Goal: Task Accomplishment & Management: Manage account settings

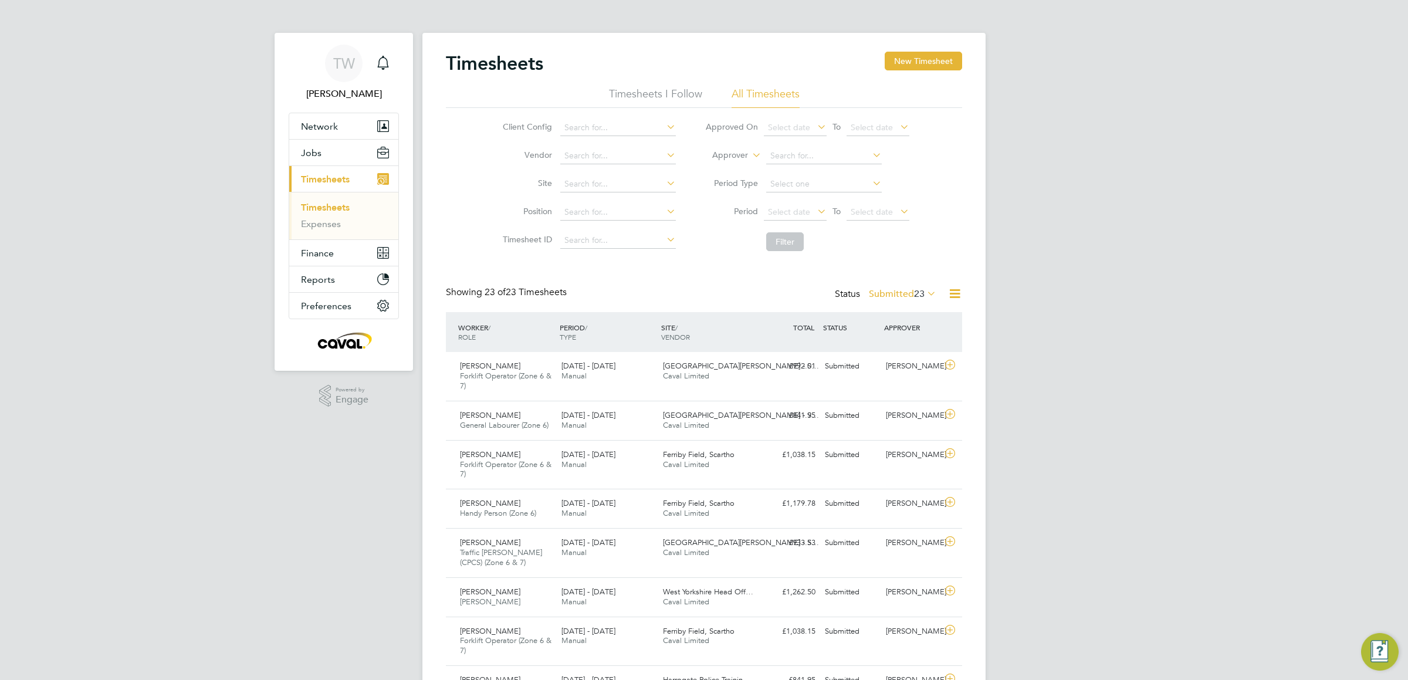
click at [338, 210] on link "Timesheets" at bounding box center [325, 207] width 49 height 11
click at [921, 299] on div "Status Submitted 23" at bounding box center [887, 294] width 104 height 16
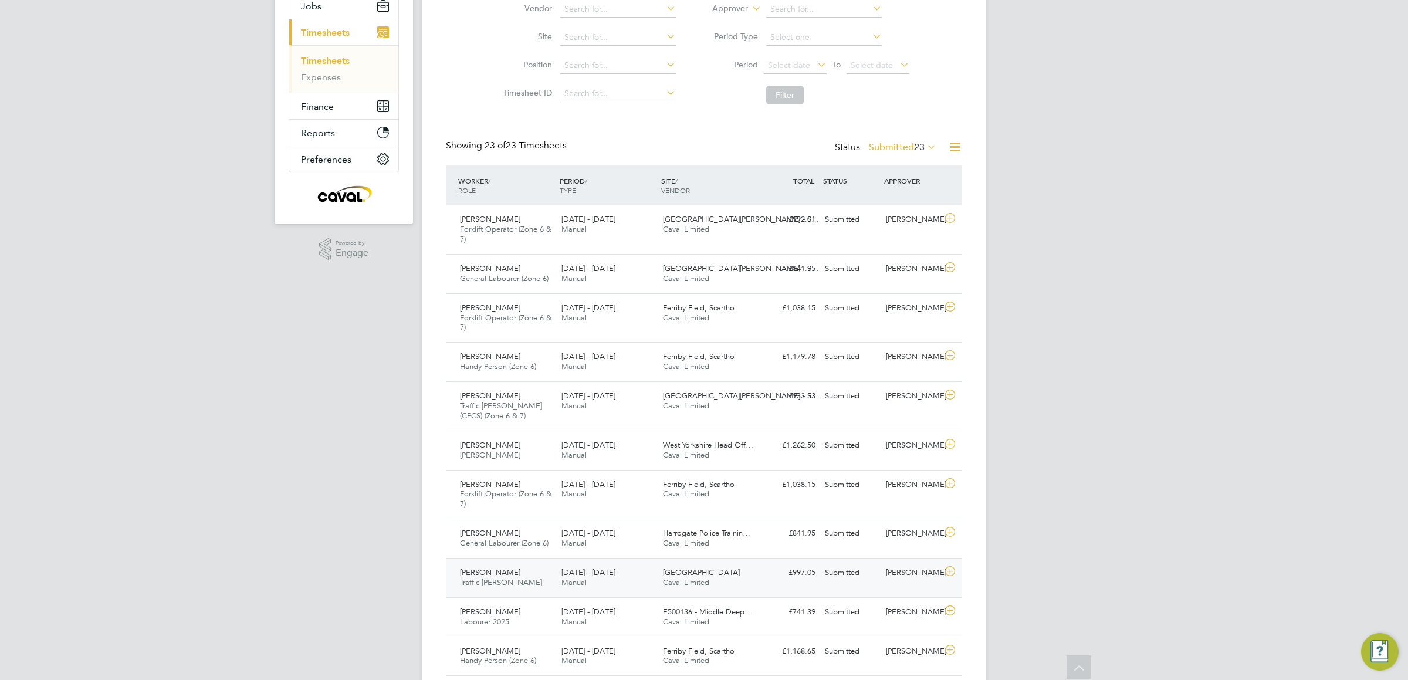
click at [921, 582] on div "[PERSON_NAME]" at bounding box center [911, 572] width 61 height 19
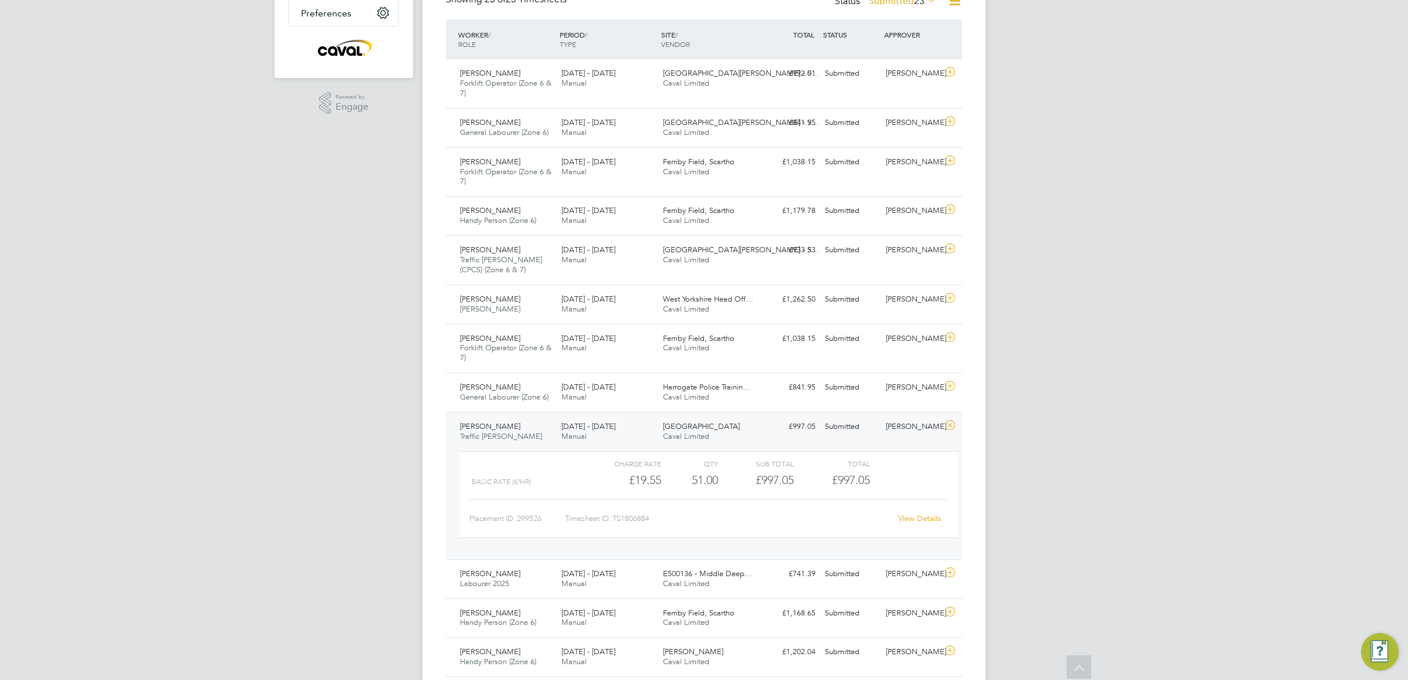
click at [910, 521] on link "View Details" at bounding box center [919, 518] width 43 height 10
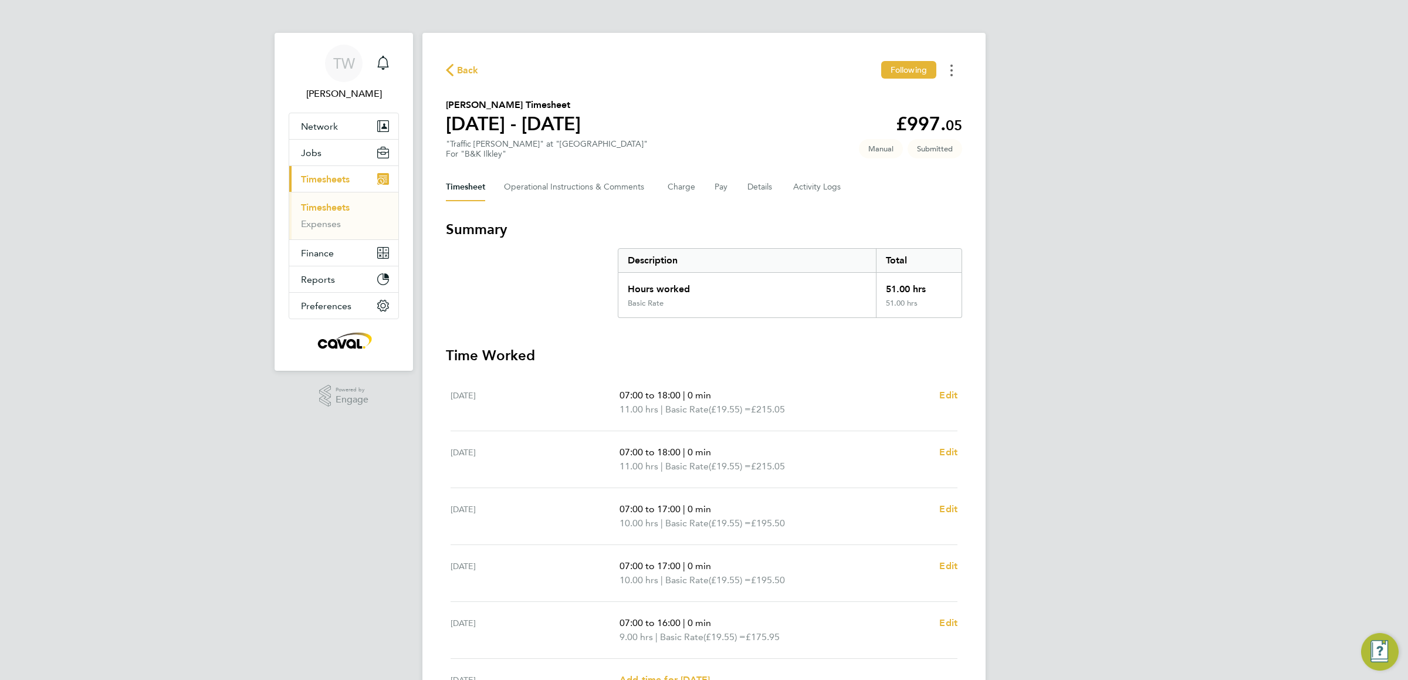
click at [954, 69] on button "Timesheets Menu" at bounding box center [951, 70] width 21 height 18
click at [894, 188] on div "Timesheet Operational Instructions & Comments Charge Pay Details Activity Logs" at bounding box center [704, 187] width 516 height 28
click at [551, 180] on Comments-tab "Operational Instructions & Comments" at bounding box center [576, 187] width 145 height 28
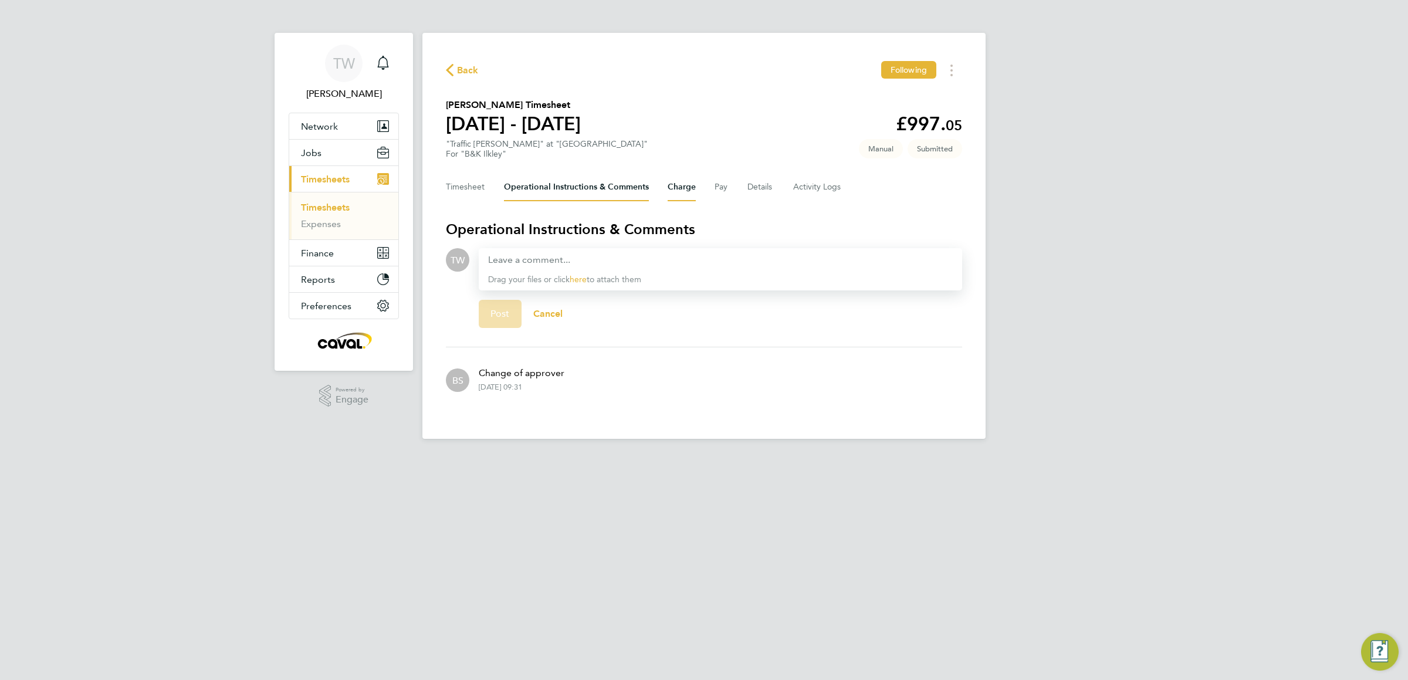
click at [685, 187] on button "Charge" at bounding box center [681, 187] width 28 height 28
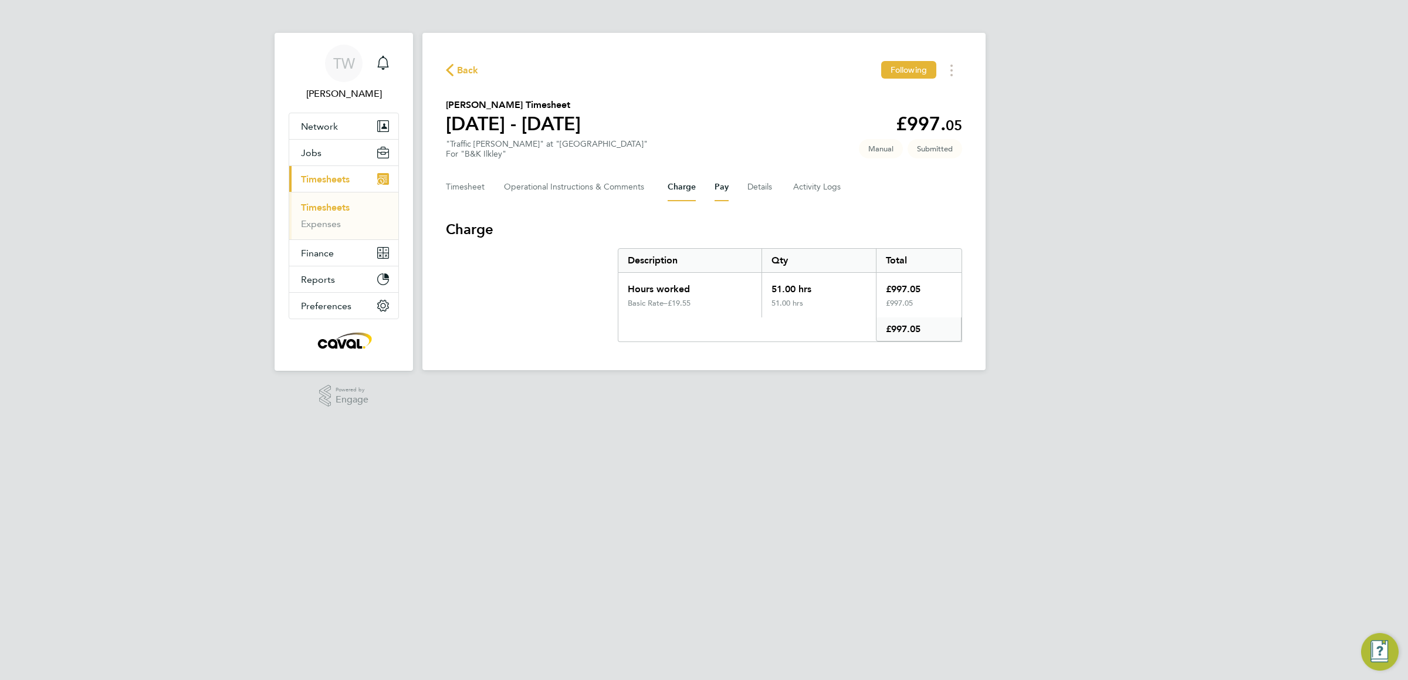
click at [724, 187] on button "Pay" at bounding box center [721, 187] width 14 height 28
click at [777, 188] on div "Timesheet Operational Instructions & Comments Charge Pay Details Activity Logs" at bounding box center [704, 187] width 516 height 28
click at [813, 190] on Logs-tab "Activity Logs" at bounding box center [817, 187] width 49 height 28
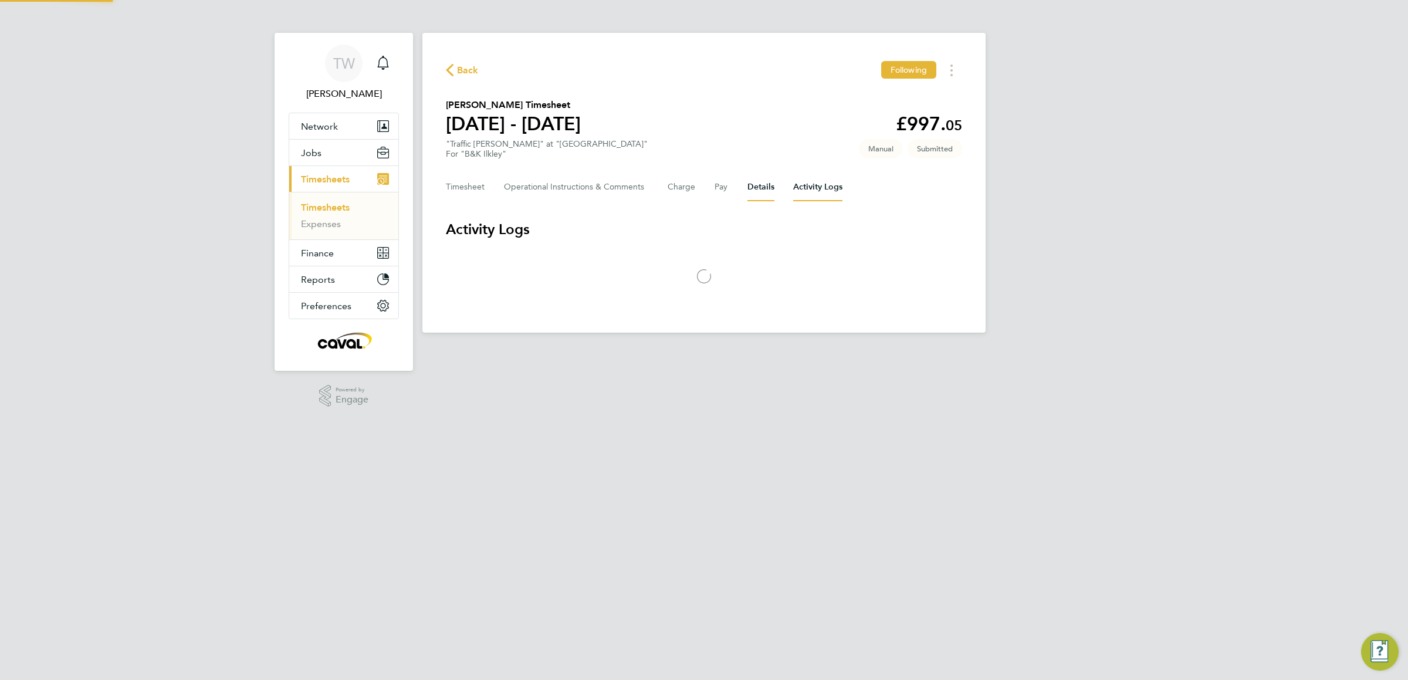
click at [770, 187] on button "Details" at bounding box center [760, 187] width 27 height 28
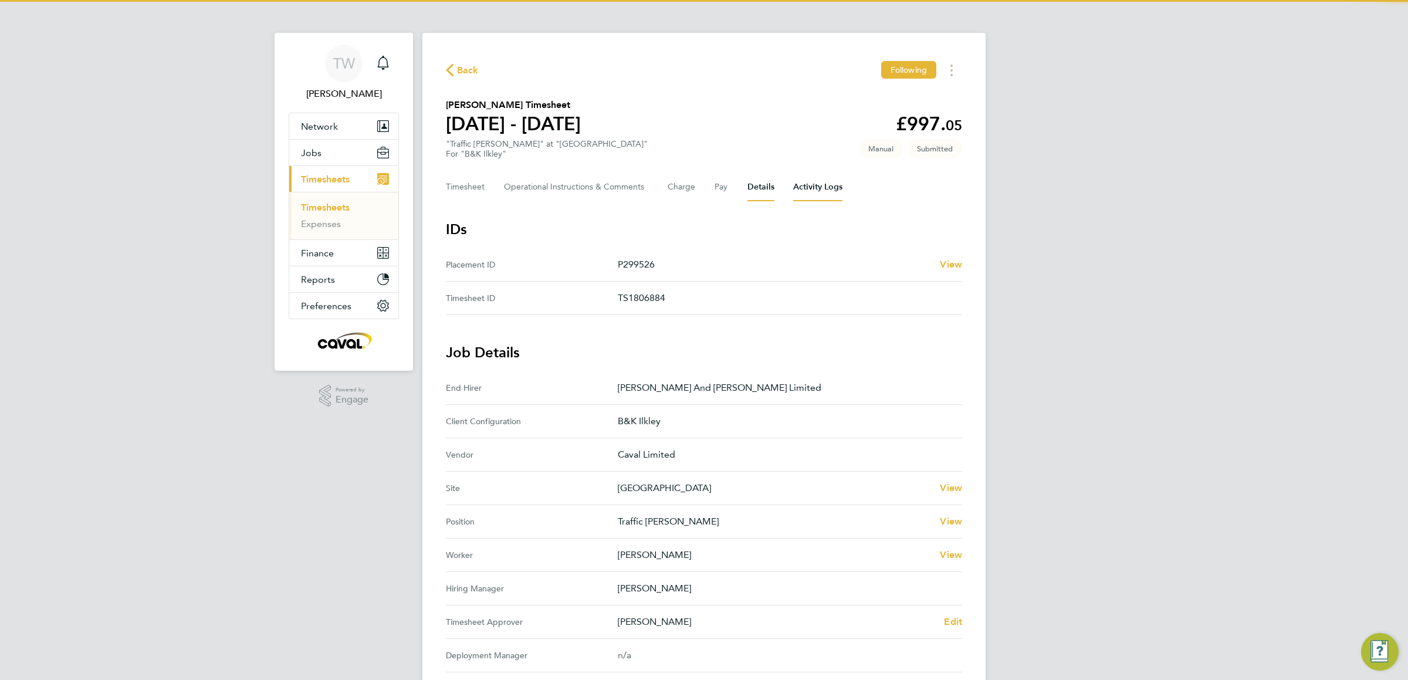
click at [801, 187] on Logs-tab "Activity Logs" at bounding box center [817, 187] width 49 height 28
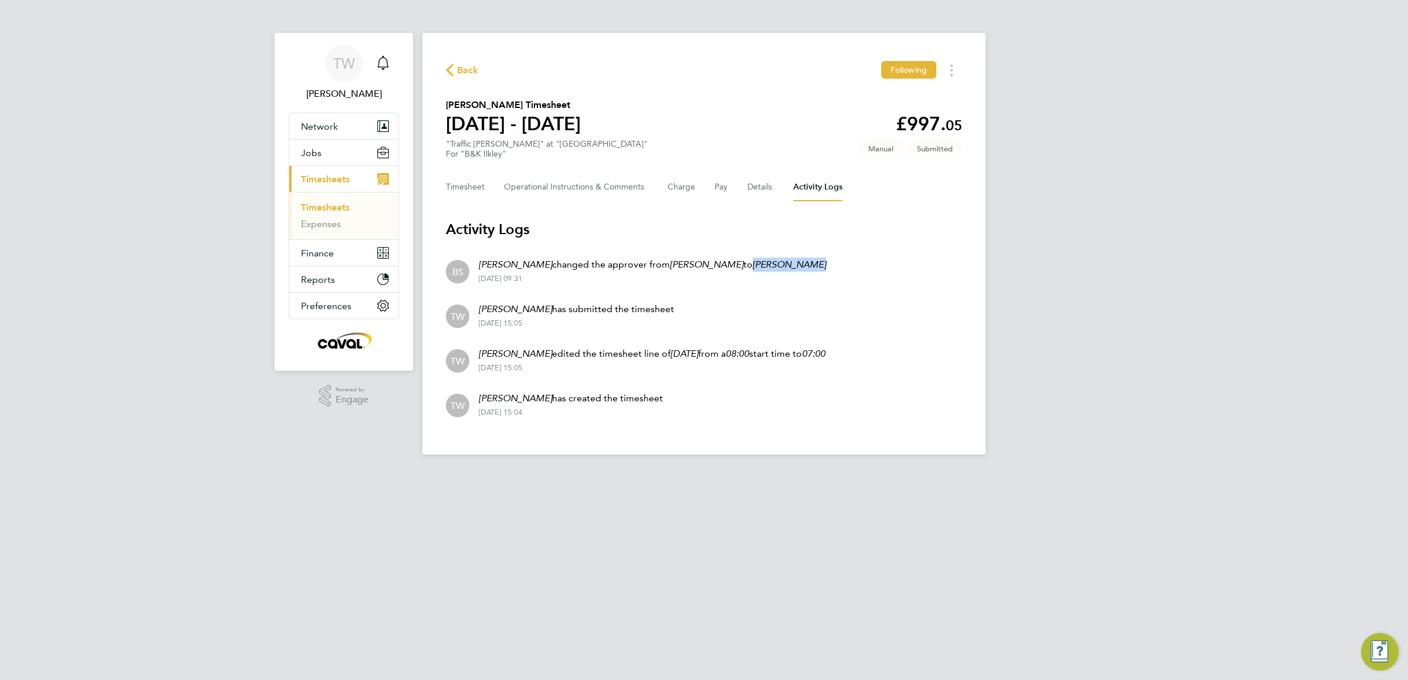
drag, startPoint x: 734, startPoint y: 261, endPoint x: 803, endPoint y: 263, distance: 69.2
click at [803, 263] on li "BS Brooke Sharp changed the approver from Lianne Lawson to Daryl Jackson 26 Aug…" at bounding box center [704, 270] width 516 height 45
copy em "Daryl Jackson"
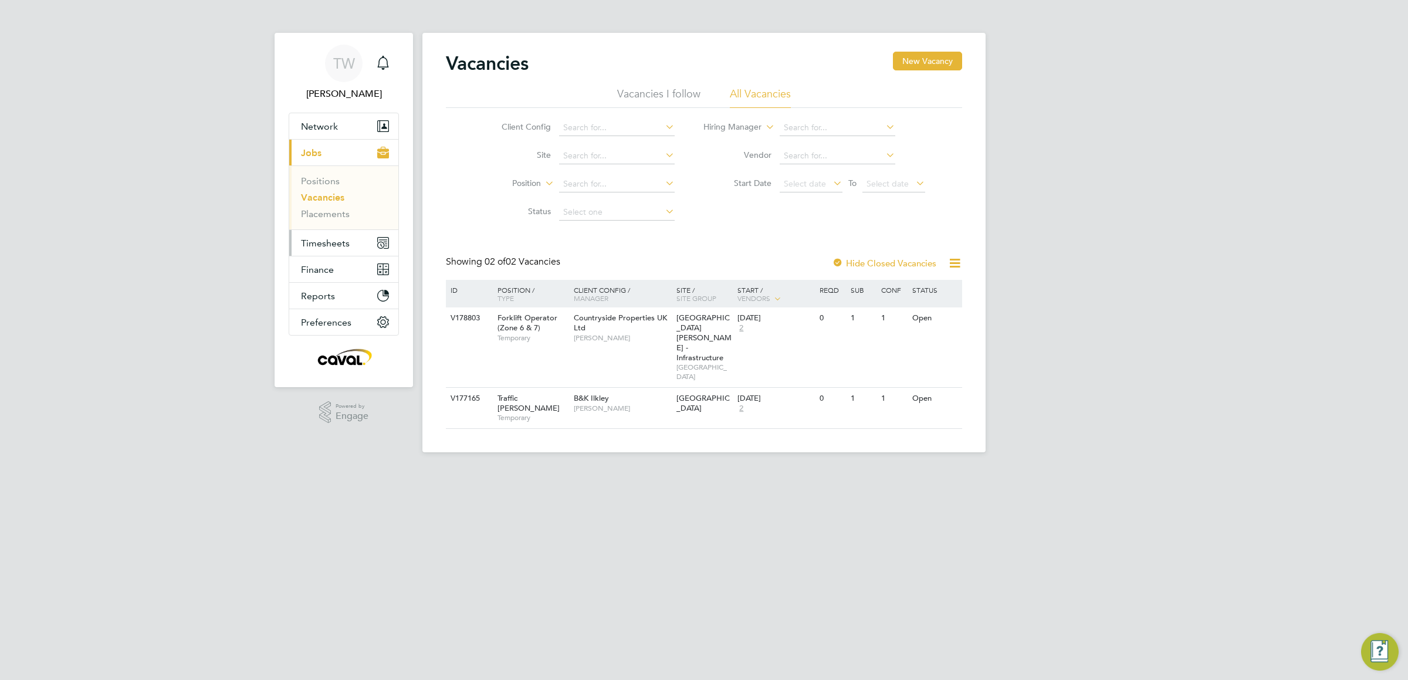
click at [326, 233] on button "Timesheets" at bounding box center [343, 243] width 109 height 26
click at [324, 243] on span "Timesheets" at bounding box center [325, 243] width 49 height 11
click at [326, 249] on span "Finance" at bounding box center [317, 253] width 33 height 11
click at [340, 202] on button "Finance" at bounding box center [343, 205] width 109 height 26
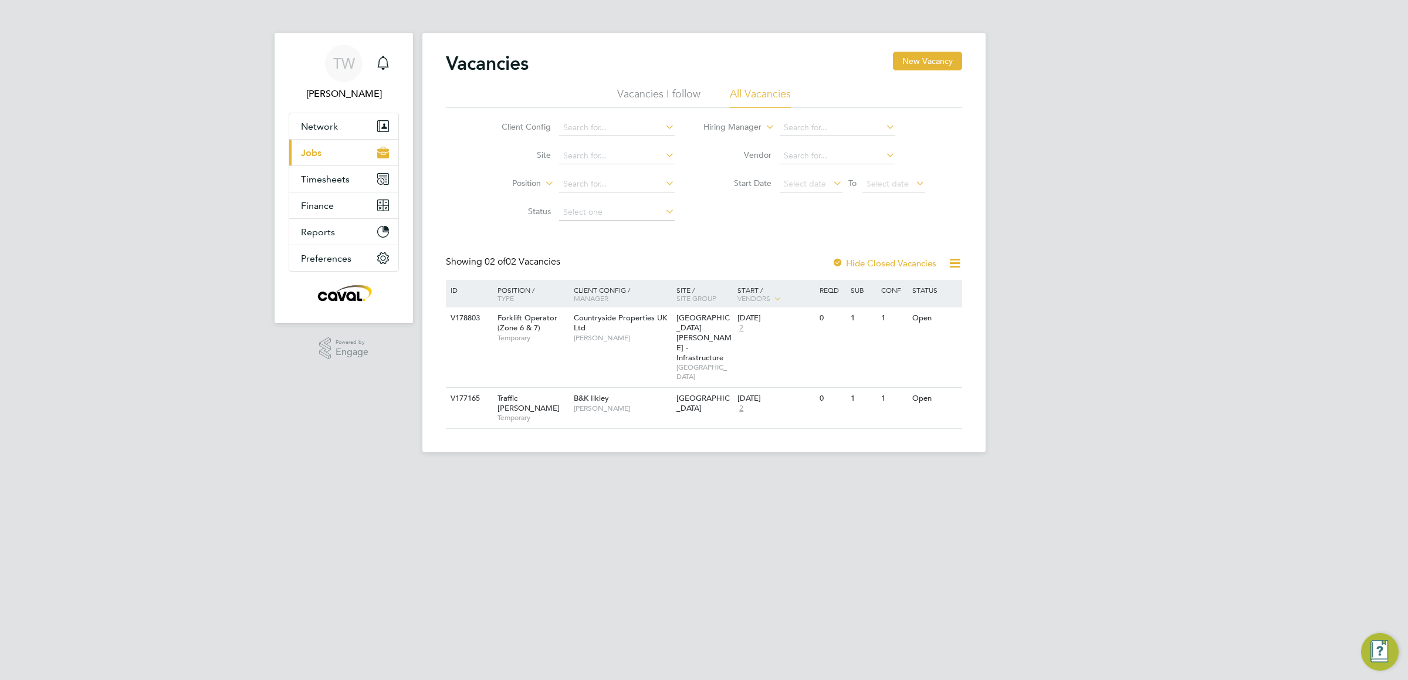
click at [338, 164] on button "Current page: Jobs" at bounding box center [343, 153] width 109 height 26
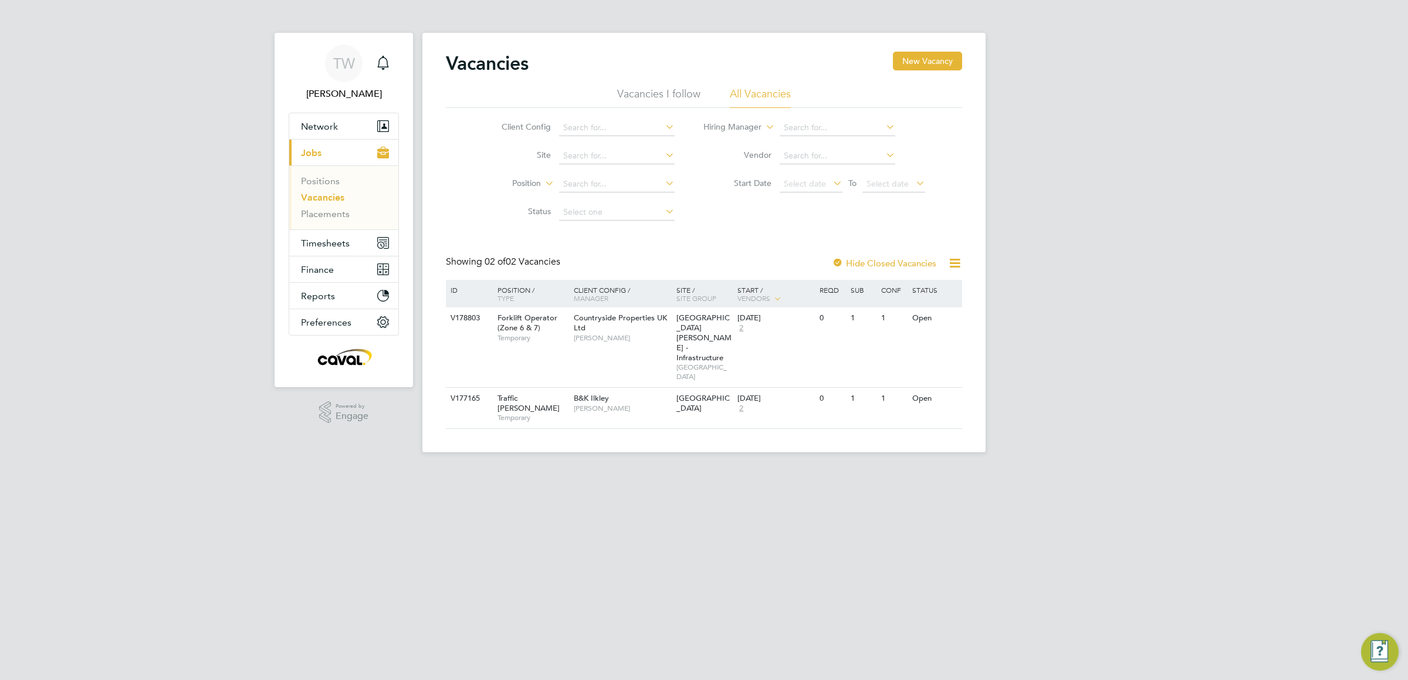
click at [341, 177] on li "Positions" at bounding box center [345, 183] width 88 height 16
click at [324, 180] on link "Positions" at bounding box center [320, 180] width 39 height 11
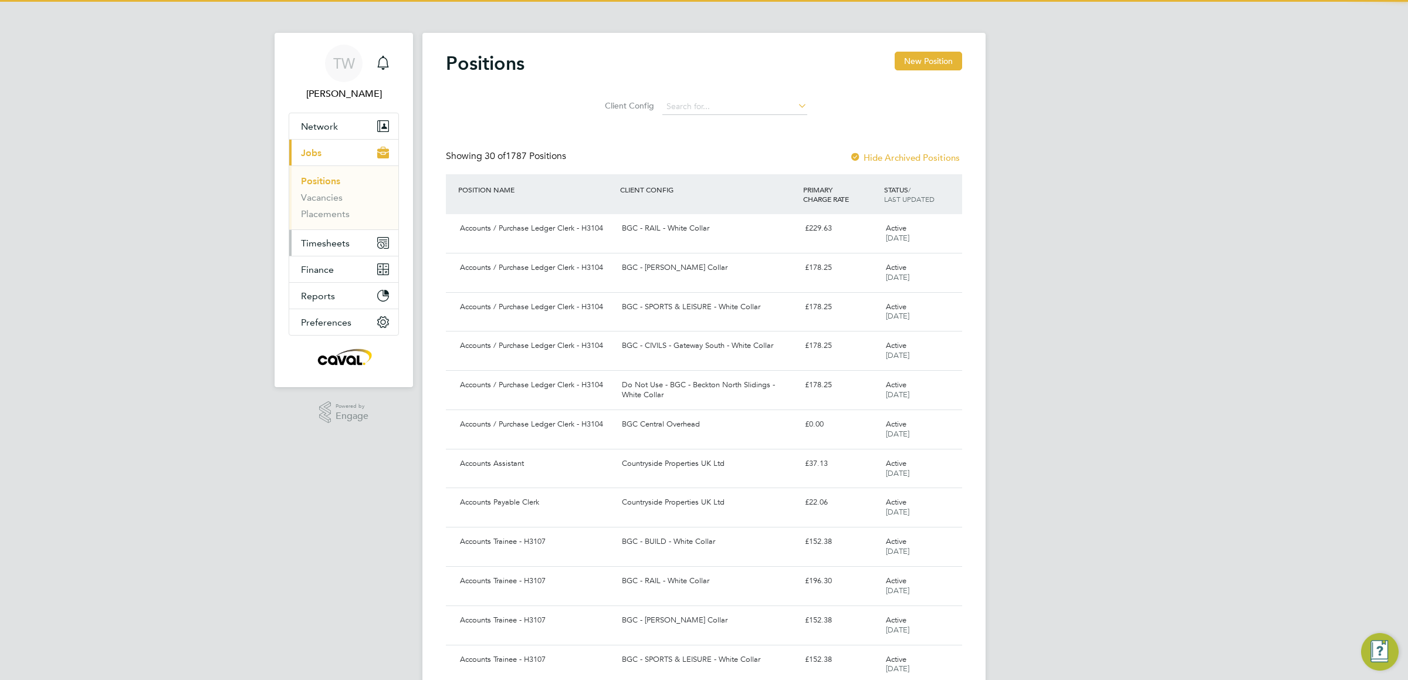
click at [333, 256] on button "Timesheets" at bounding box center [343, 243] width 109 height 26
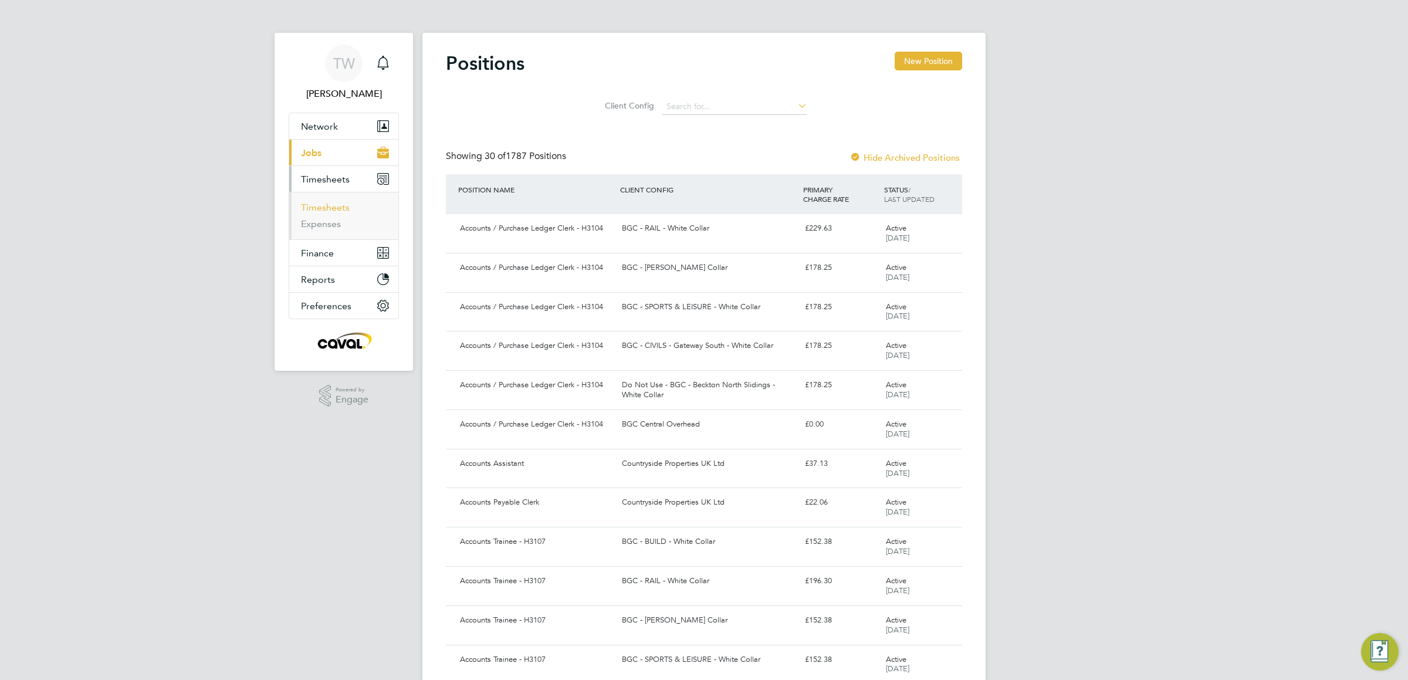
click at [333, 210] on link "Timesheets" at bounding box center [325, 207] width 49 height 11
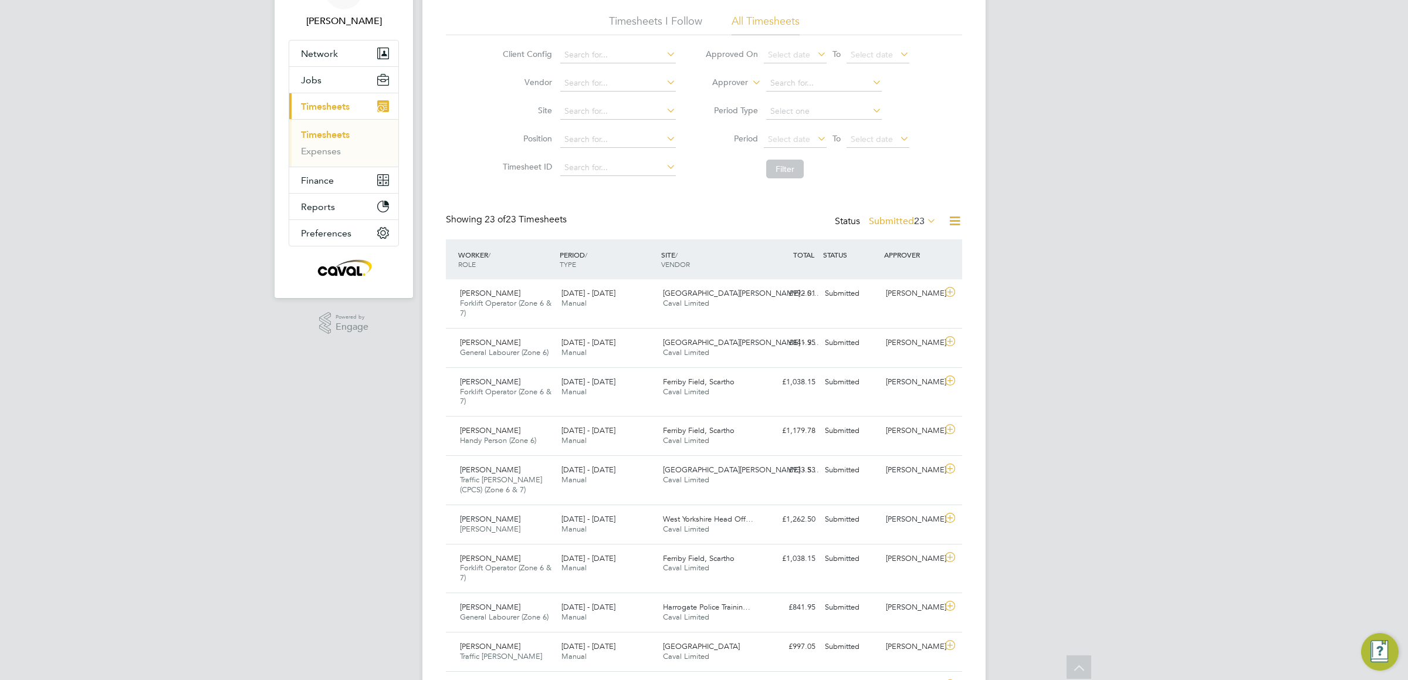
click at [916, 217] on span "23" at bounding box center [919, 221] width 11 height 12
click at [904, 291] on li "Approved" at bounding box center [890, 292] width 54 height 16
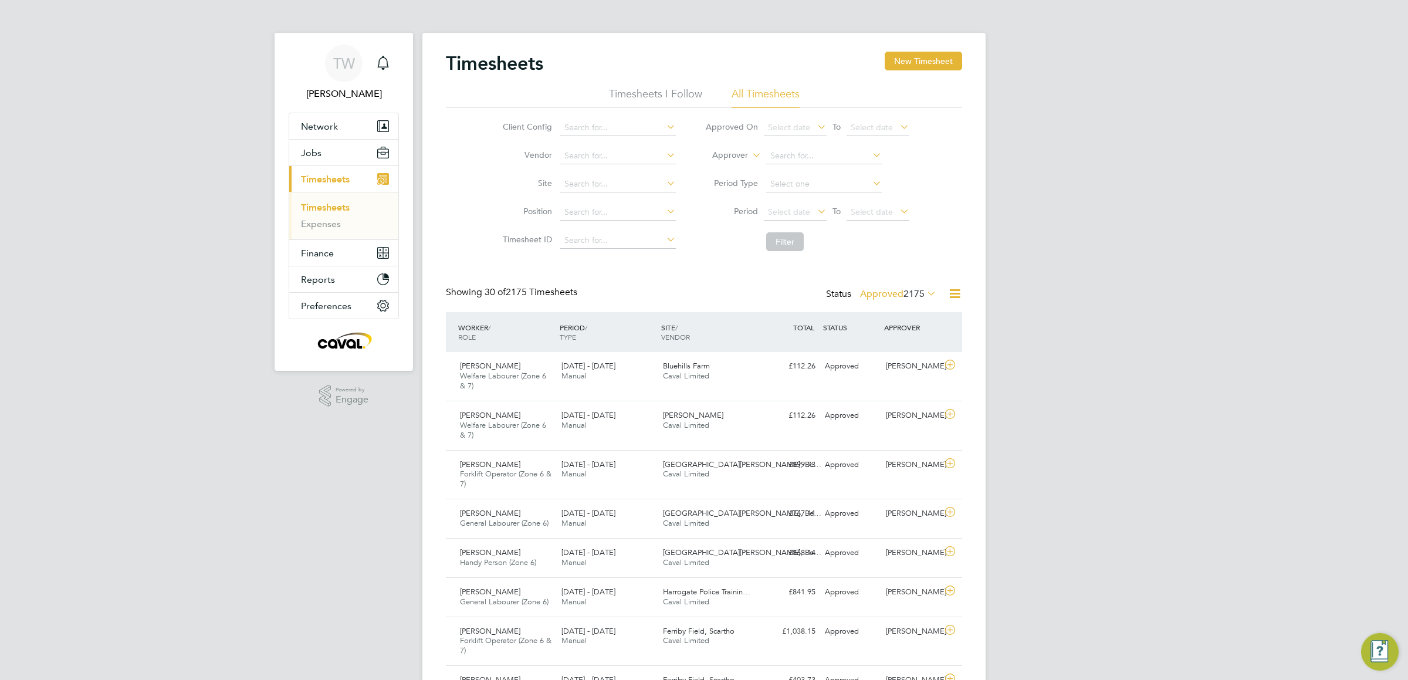
click at [913, 294] on span "2175" at bounding box center [913, 294] width 21 height 12
click at [890, 349] on li "Submitted" at bounding box center [885, 348] width 54 height 16
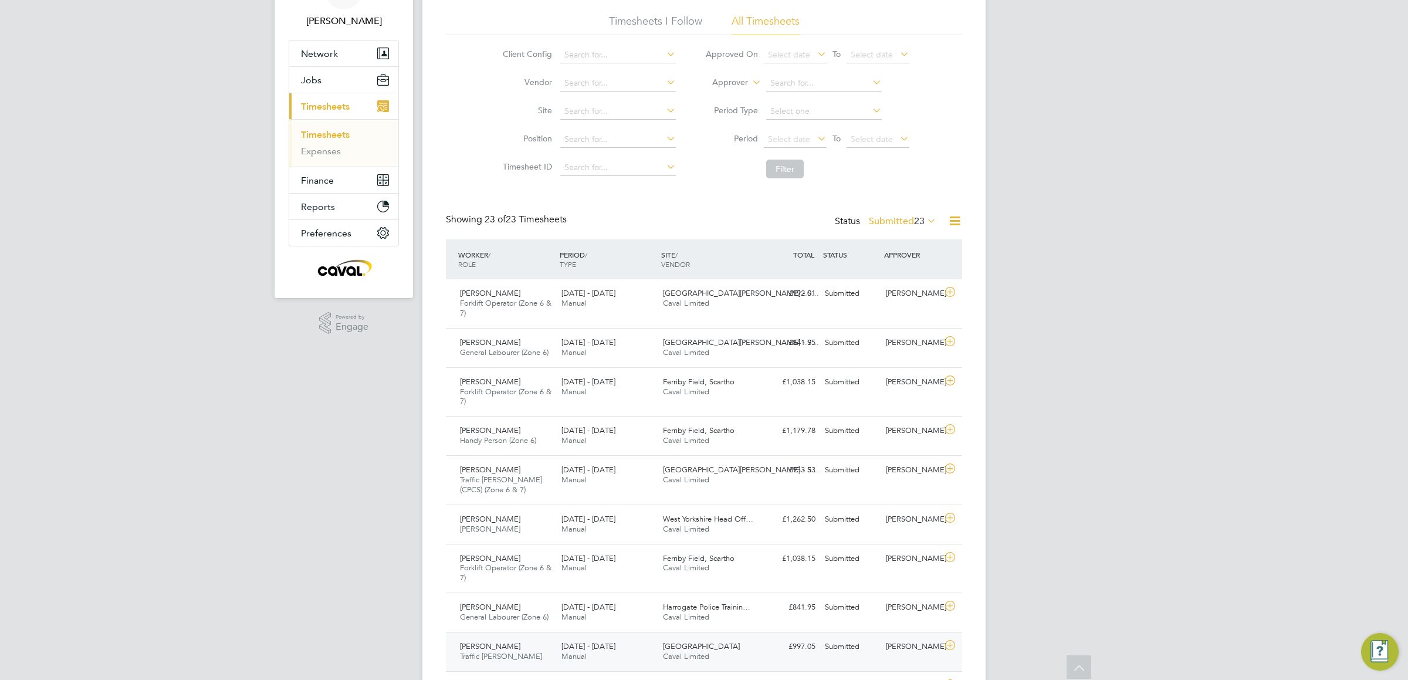
click at [655, 660] on div "18 - 24 Aug 2025 Manual" at bounding box center [607, 651] width 101 height 29
click at [923, 651] on div "Daryl Jackson" at bounding box center [911, 646] width 61 height 19
click at [474, 648] on span "[PERSON_NAME]" at bounding box center [490, 646] width 60 height 10
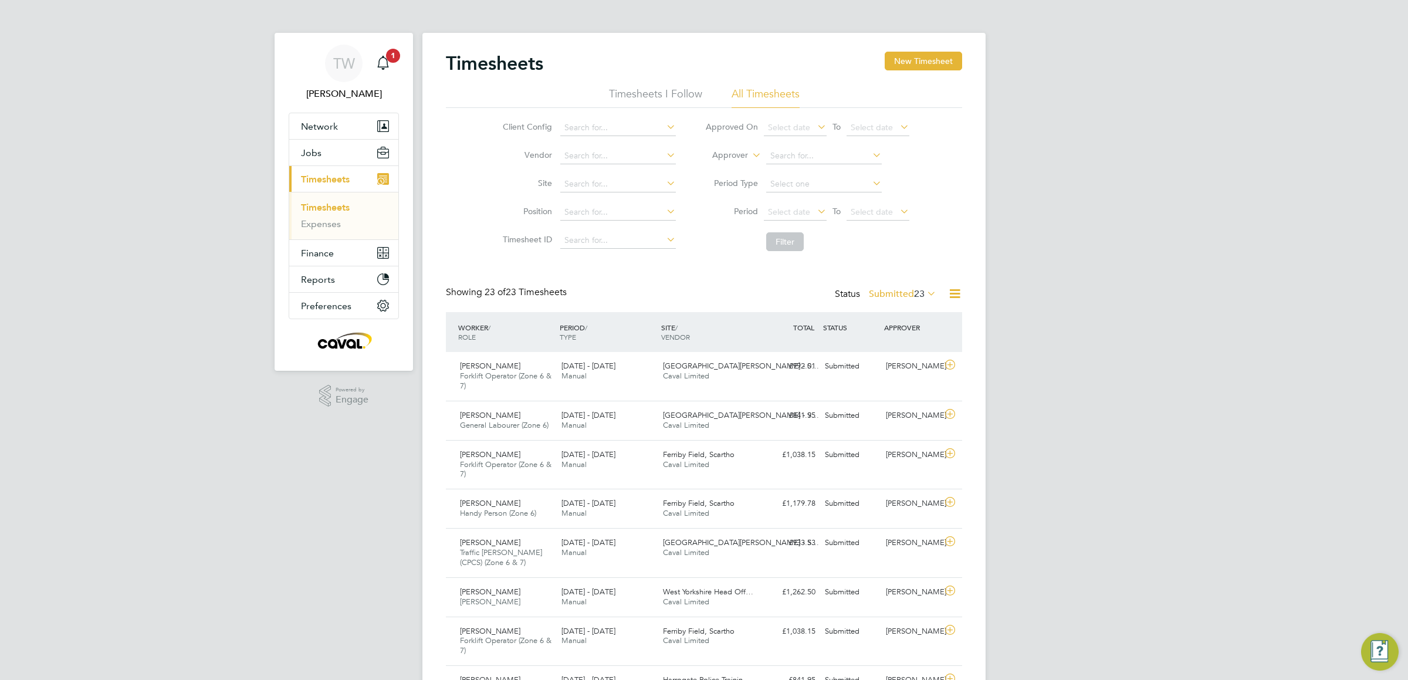
click at [330, 181] on span "Timesheets" at bounding box center [325, 179] width 49 height 11
click at [319, 205] on link "Timesheets" at bounding box center [325, 207] width 49 height 11
click at [922, 294] on span "22" at bounding box center [919, 294] width 11 height 12
click at [903, 370] on li "Approved" at bounding box center [890, 365] width 54 height 16
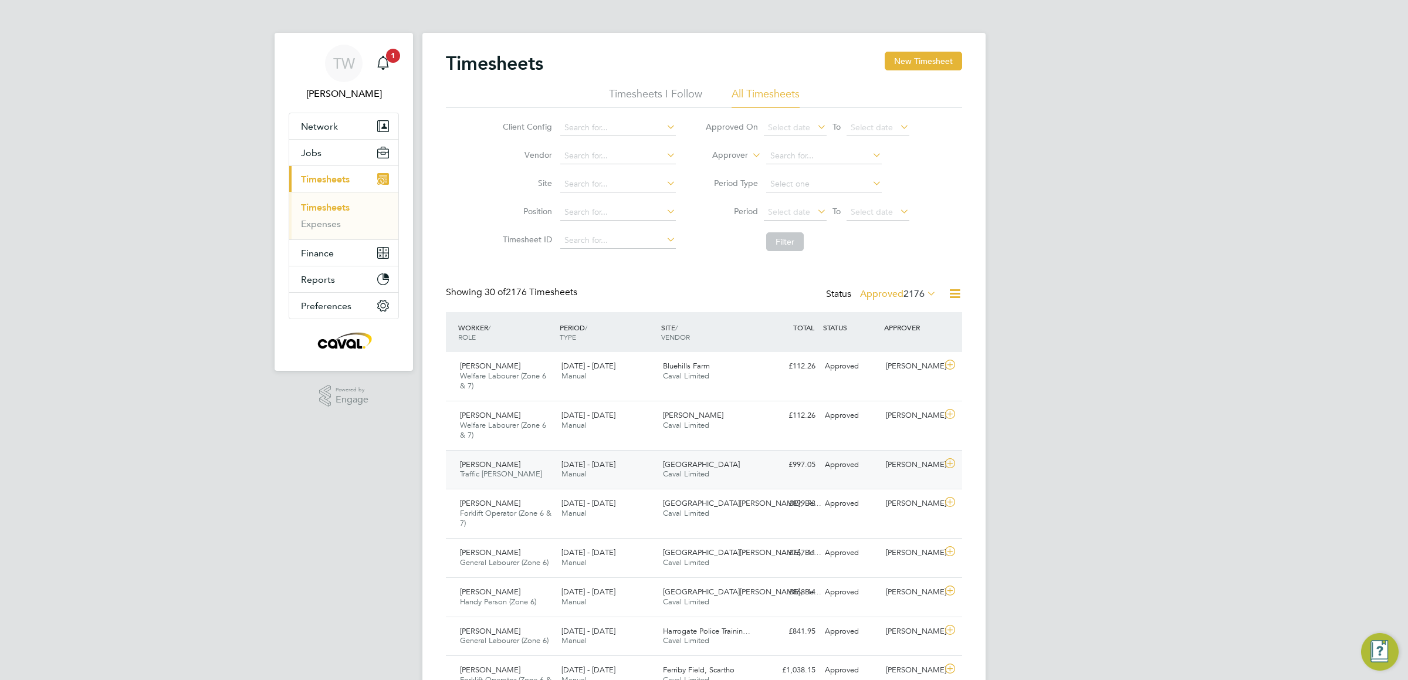
click at [528, 482] on div "Brendan Oliver Traffic Marshall 18 - 24 Aug 2025" at bounding box center [505, 469] width 101 height 29
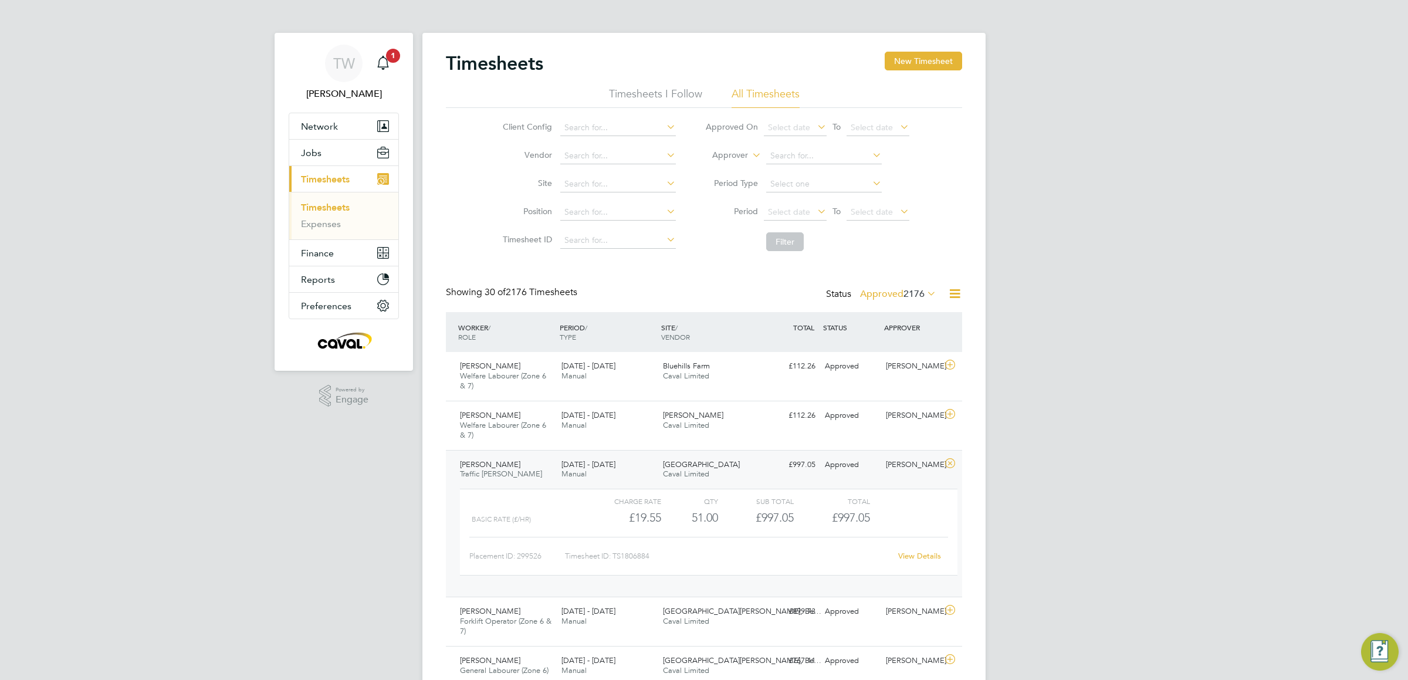
click at [475, 472] on span "Traffic Marshall" at bounding box center [501, 474] width 82 height 10
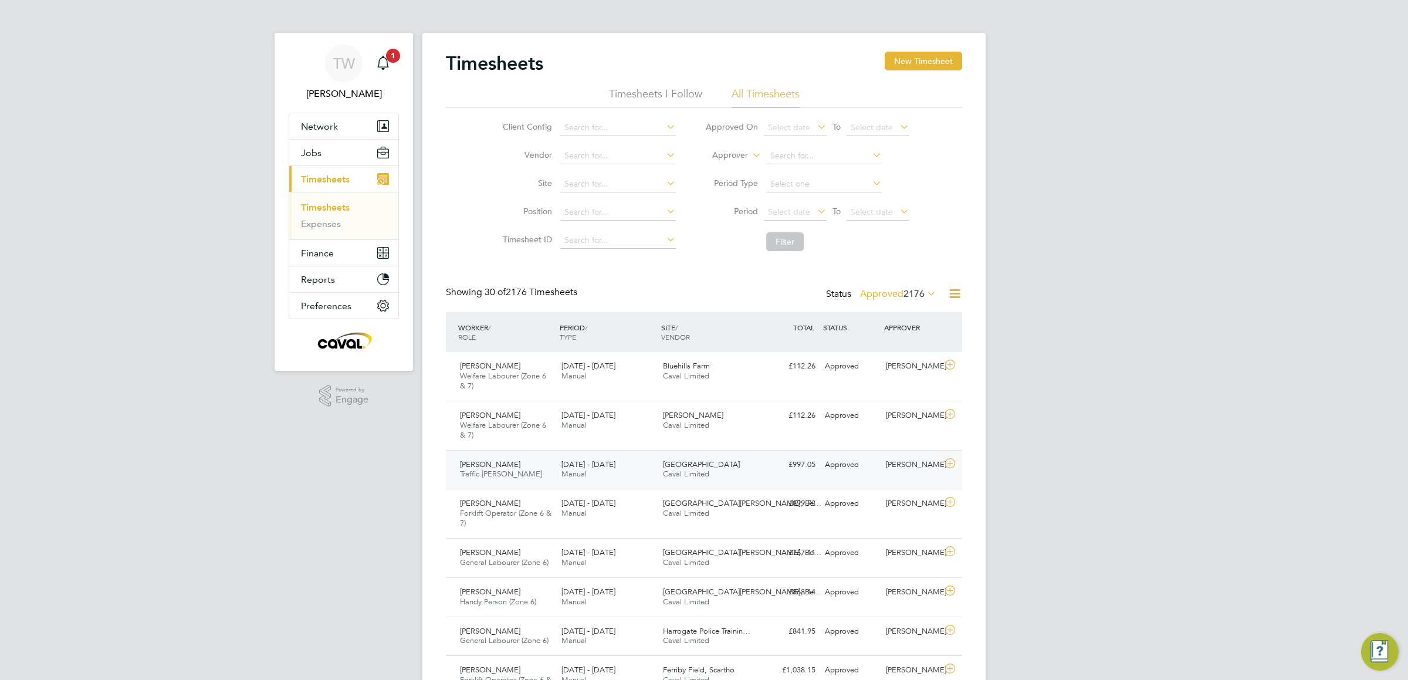
click at [493, 470] on div "Brendan Oliver Traffic Marshall 18 - 24 Aug 2025" at bounding box center [505, 469] width 101 height 29
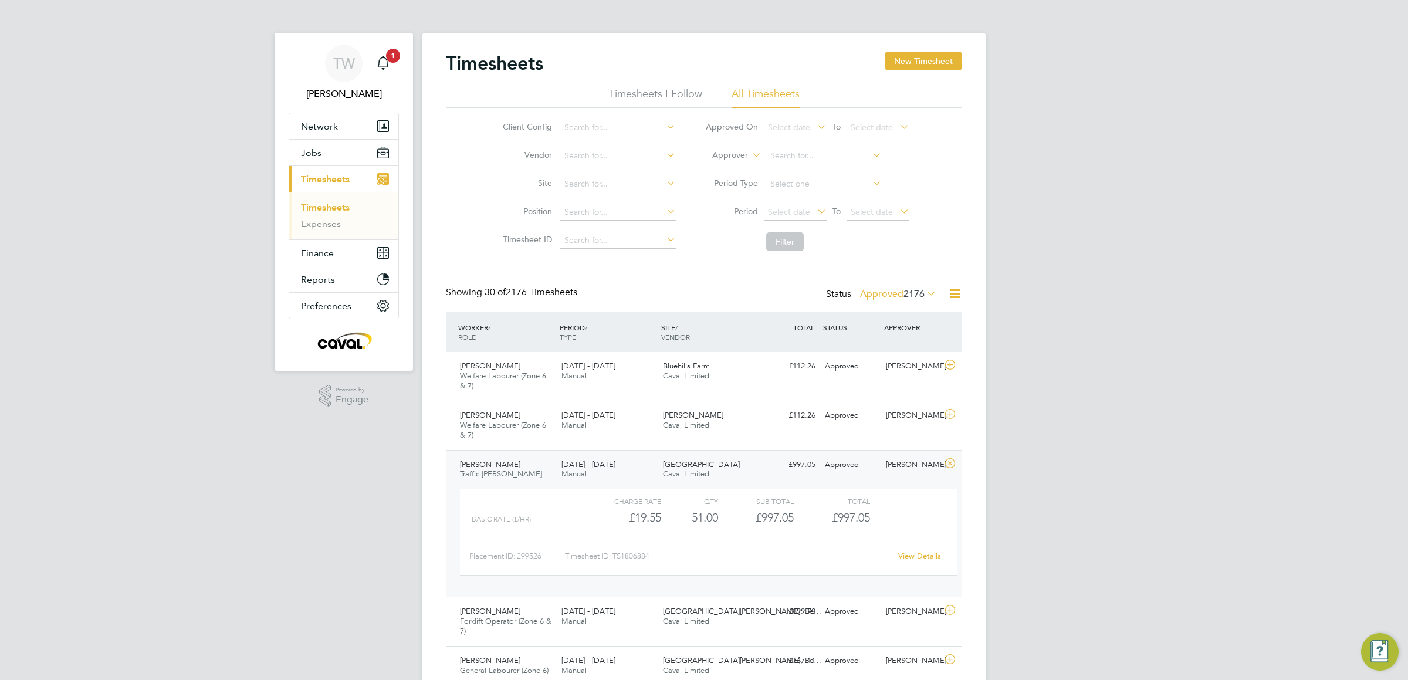
click at [924, 556] on link "View Details" at bounding box center [919, 556] width 43 height 10
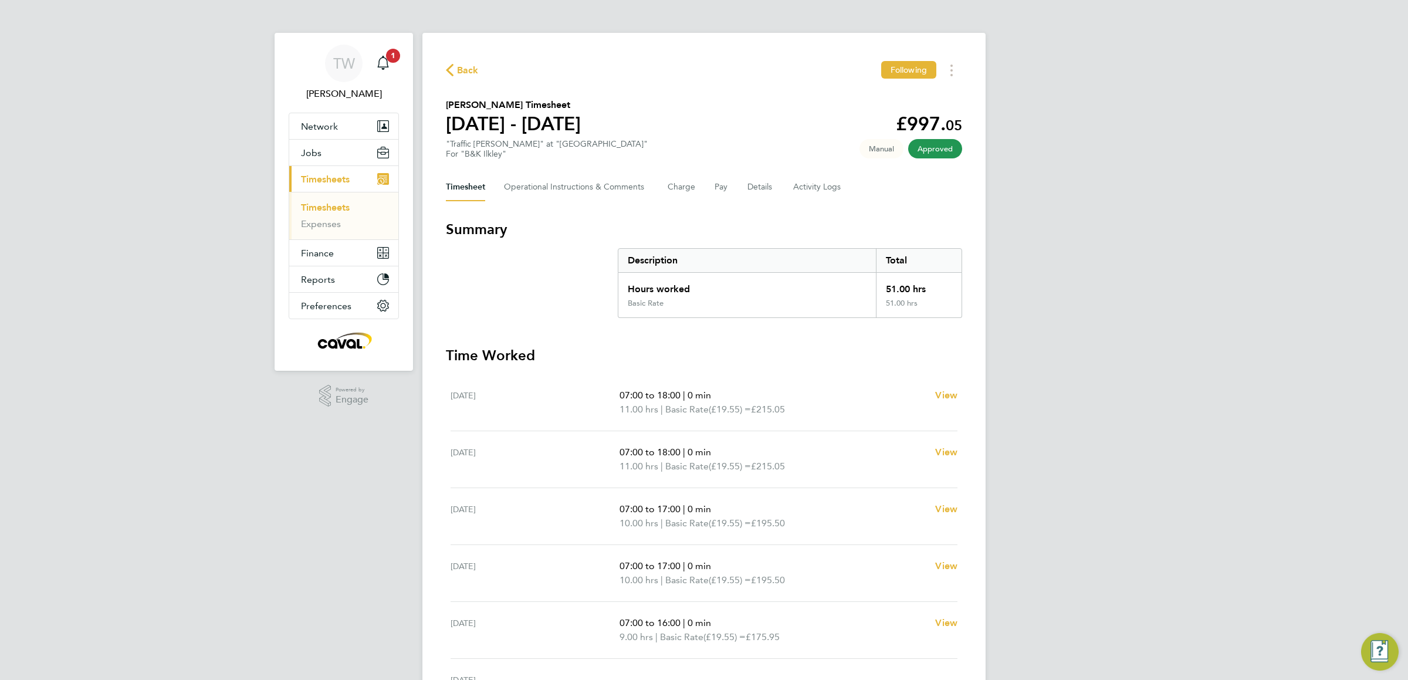
scroll to position [73, 0]
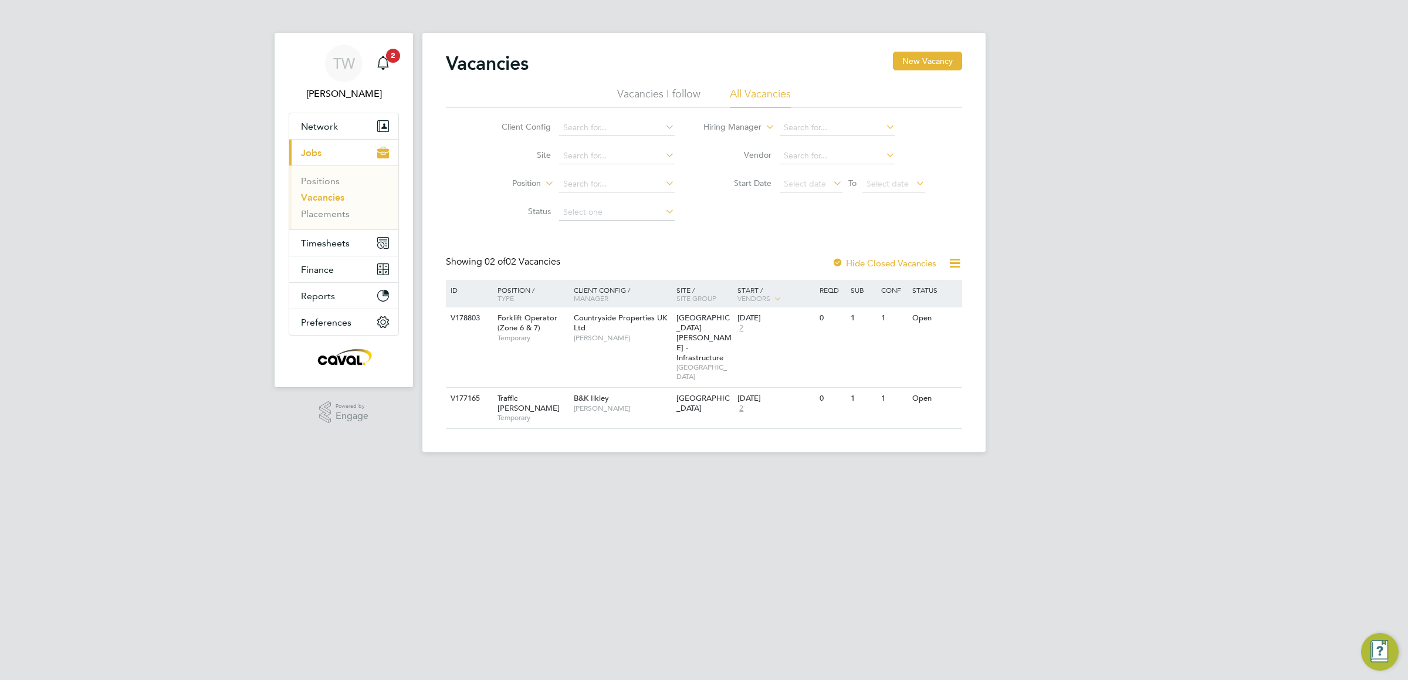
click at [192, 273] on div "TW Tim Wells Notifications 2 Applications: Network Team Members Businesses Site…" at bounding box center [704, 235] width 1408 height 471
click at [331, 249] on span "Timesheets" at bounding box center [325, 243] width 49 height 11
click at [345, 209] on link "Timesheets" at bounding box center [325, 207] width 49 height 11
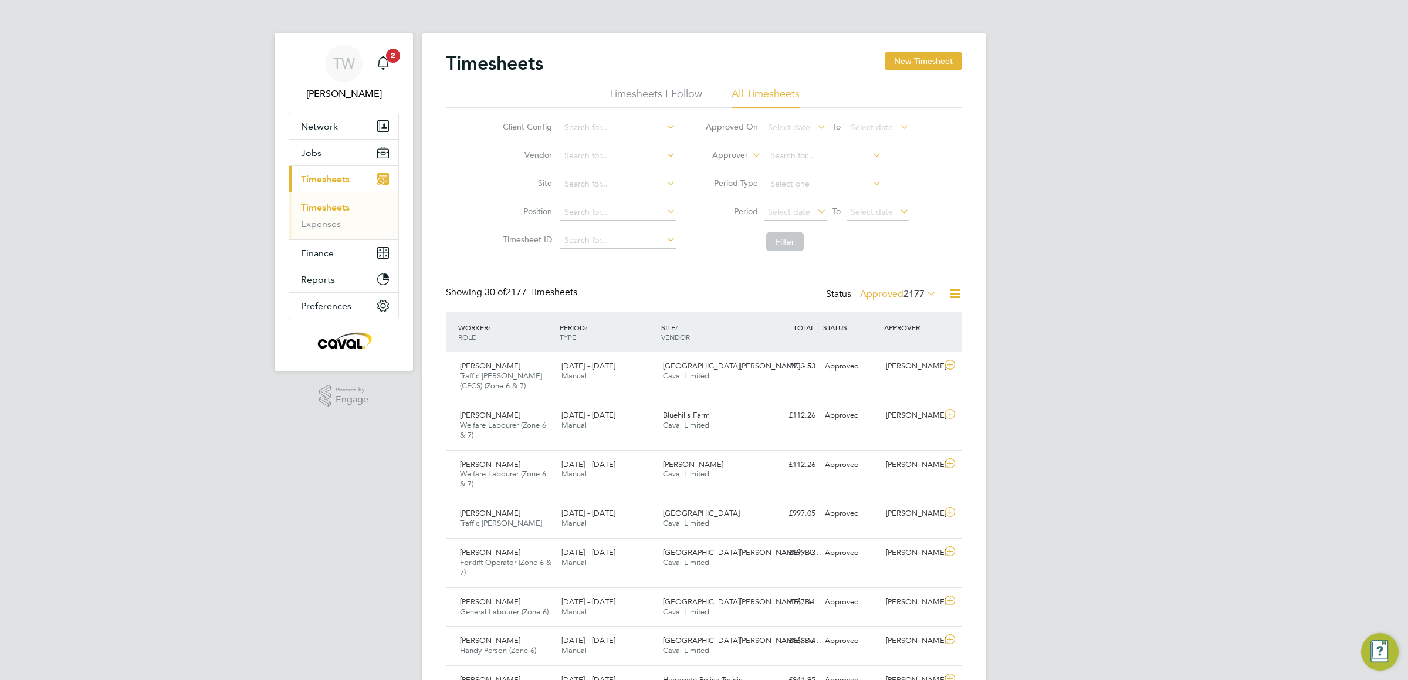
click at [891, 296] on label "Approved 2177" at bounding box center [898, 294] width 76 height 12
click at [903, 352] on li "Submitted" at bounding box center [885, 348] width 54 height 16
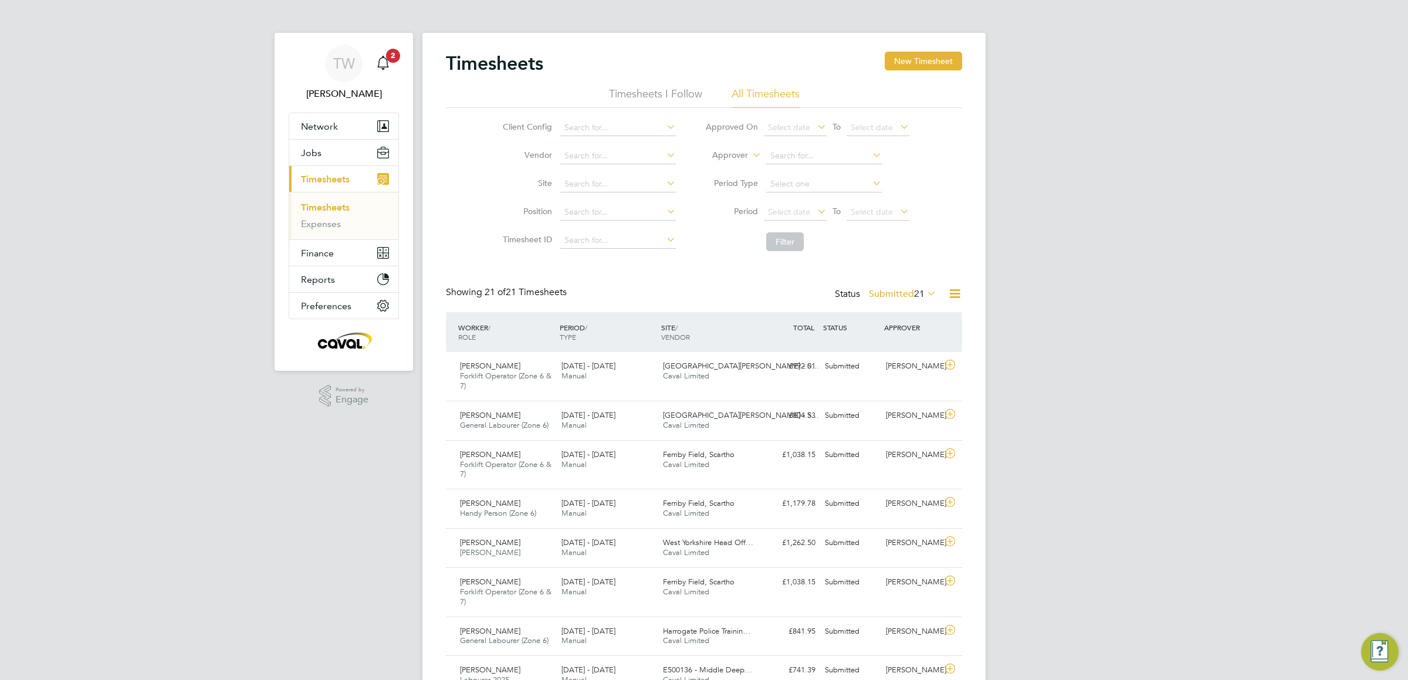
click at [906, 296] on label "Submitted 21" at bounding box center [902, 294] width 67 height 12
click at [1090, 373] on div "TW [PERSON_NAME] Notifications 2 Applications: Network Team Members Businesses …" at bounding box center [704, 633] width 1408 height 1266
